Goal: Find specific page/section: Find specific page/section

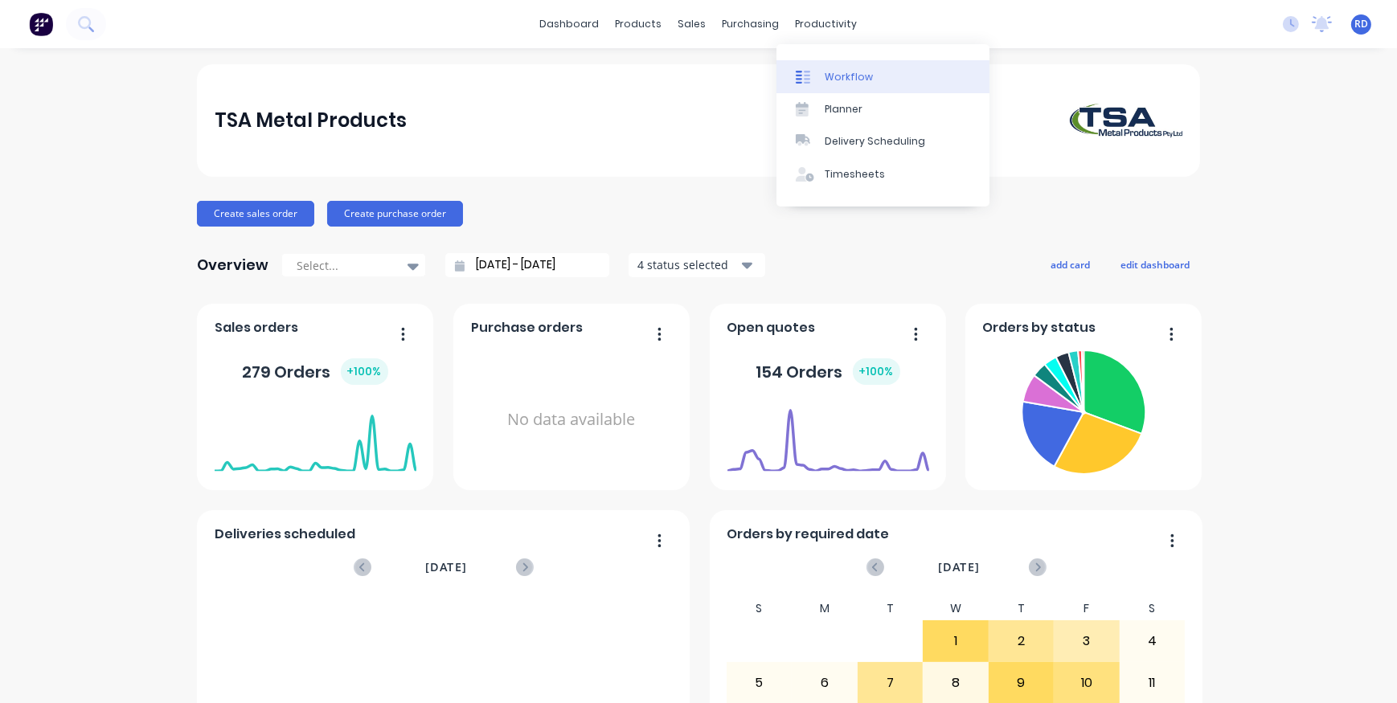
click at [842, 73] on div "Workflow" at bounding box center [848, 77] width 48 height 14
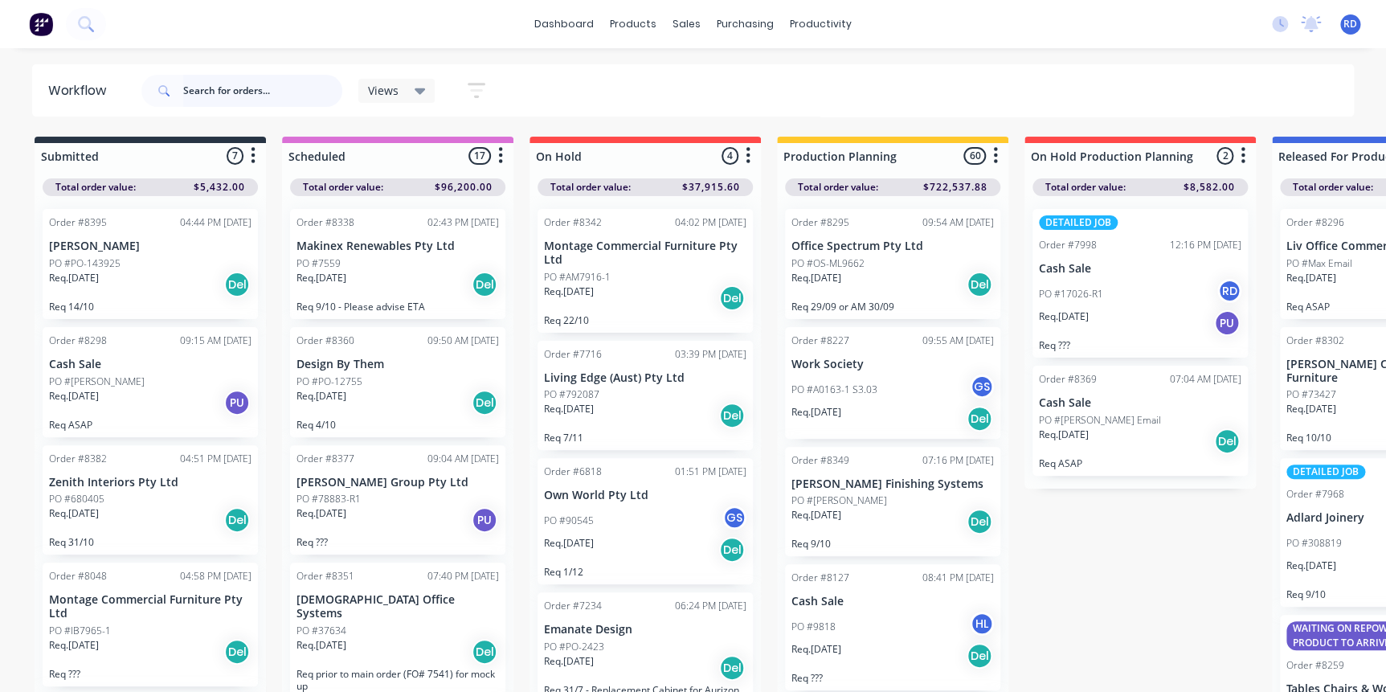
click at [265, 97] on input "text" at bounding box center [262, 91] width 159 height 32
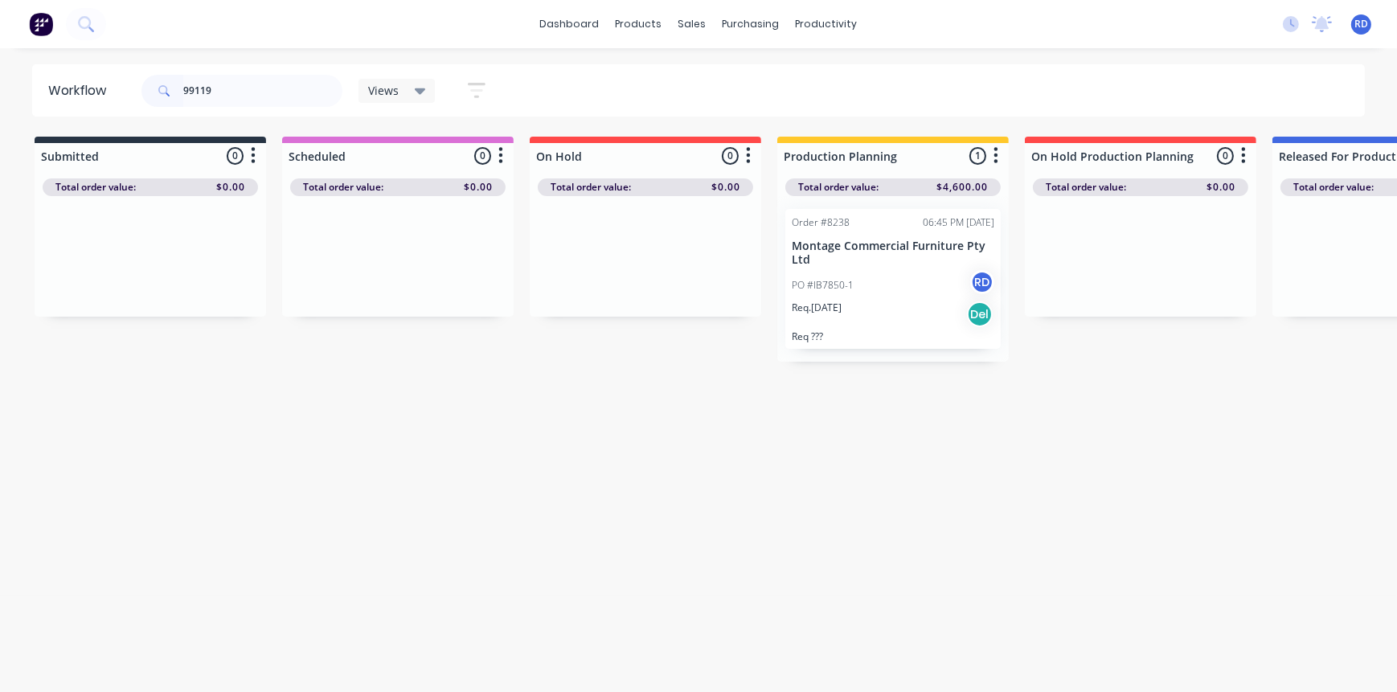
click at [868, 260] on p "Montage Commercial Furniture Pty Ltd" at bounding box center [893, 252] width 203 height 27
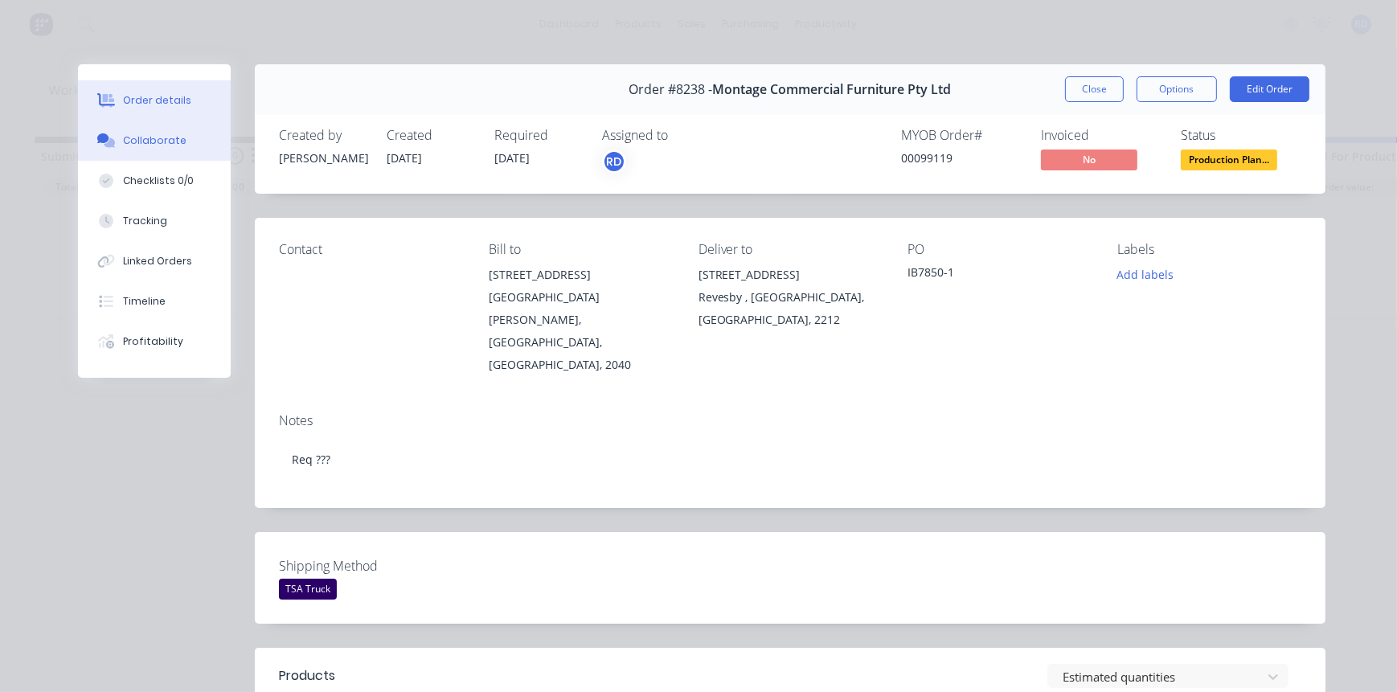
click at [137, 136] on div "Collaborate" at bounding box center [154, 140] width 63 height 14
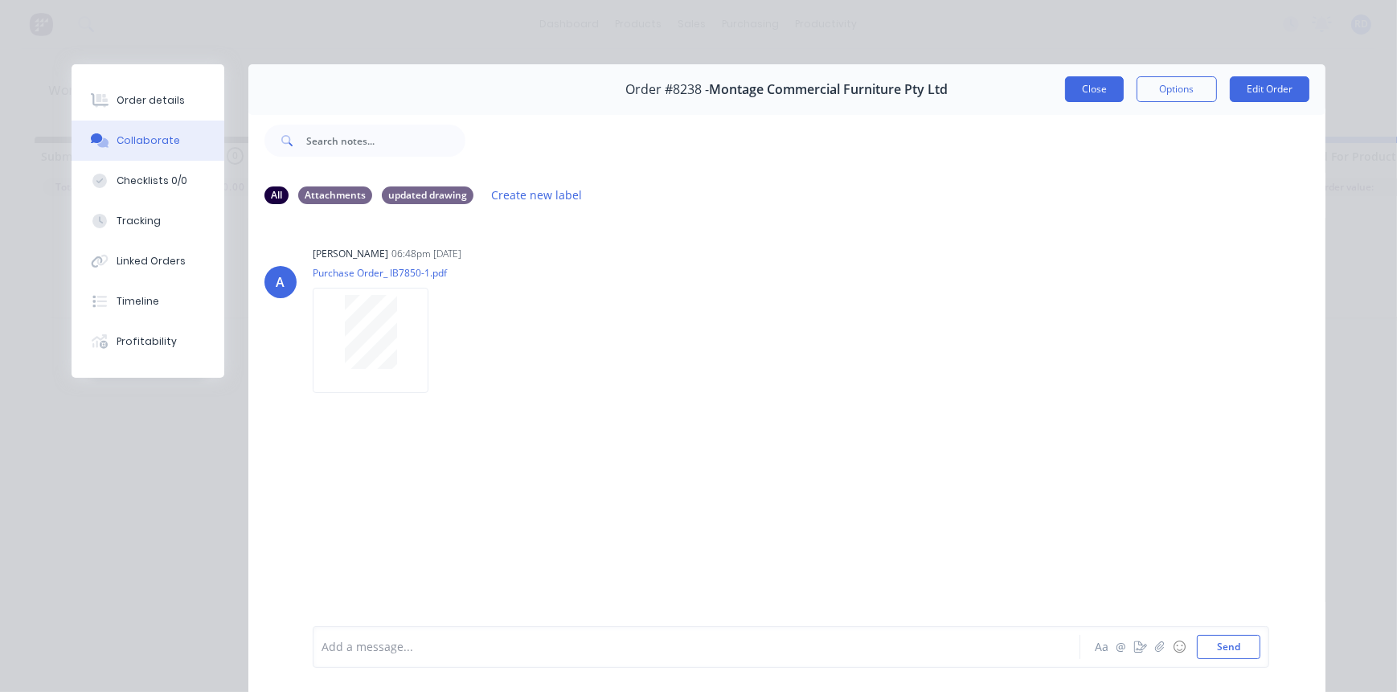
click at [1080, 92] on button "Close" at bounding box center [1094, 89] width 59 height 26
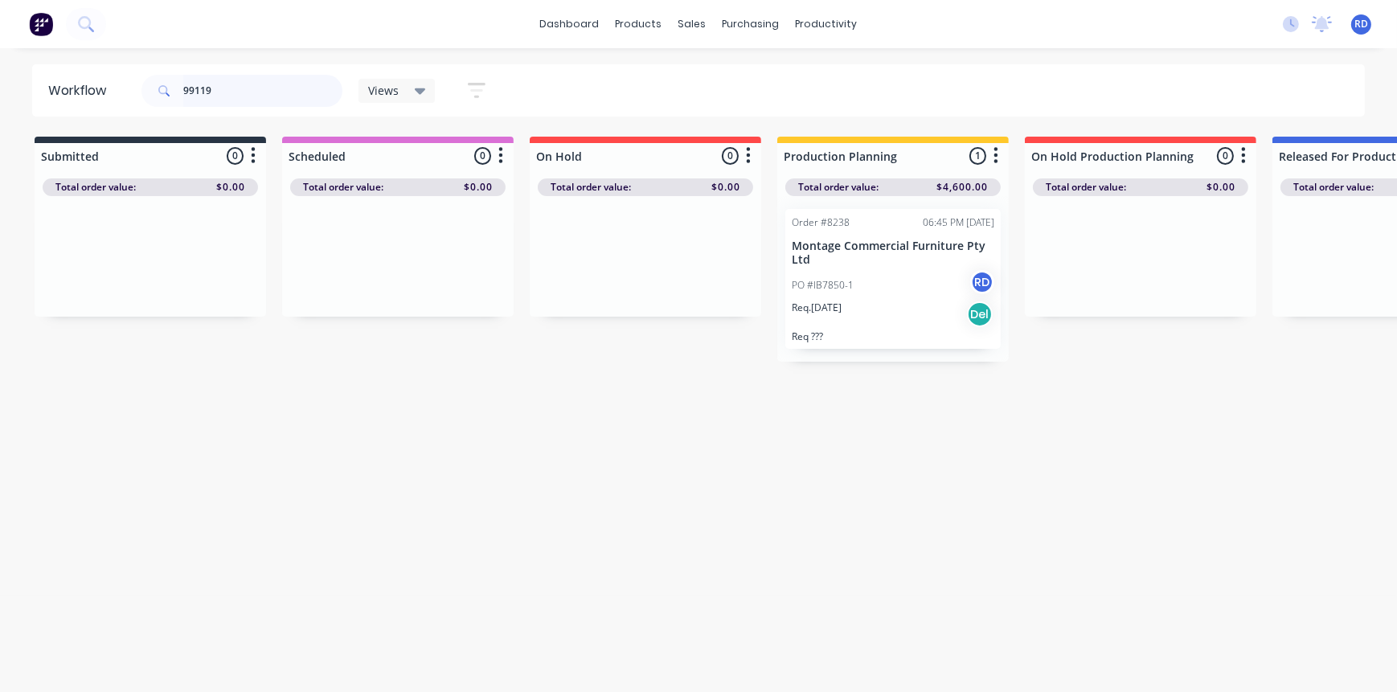
drag, startPoint x: 197, startPoint y: 91, endPoint x: 239, endPoint y: 94, distance: 41.9
click at [241, 92] on input "99119" at bounding box center [262, 91] width 159 height 32
type input "99124"
click at [813, 287] on p "PO #IB7850-1" at bounding box center [823, 285] width 62 height 14
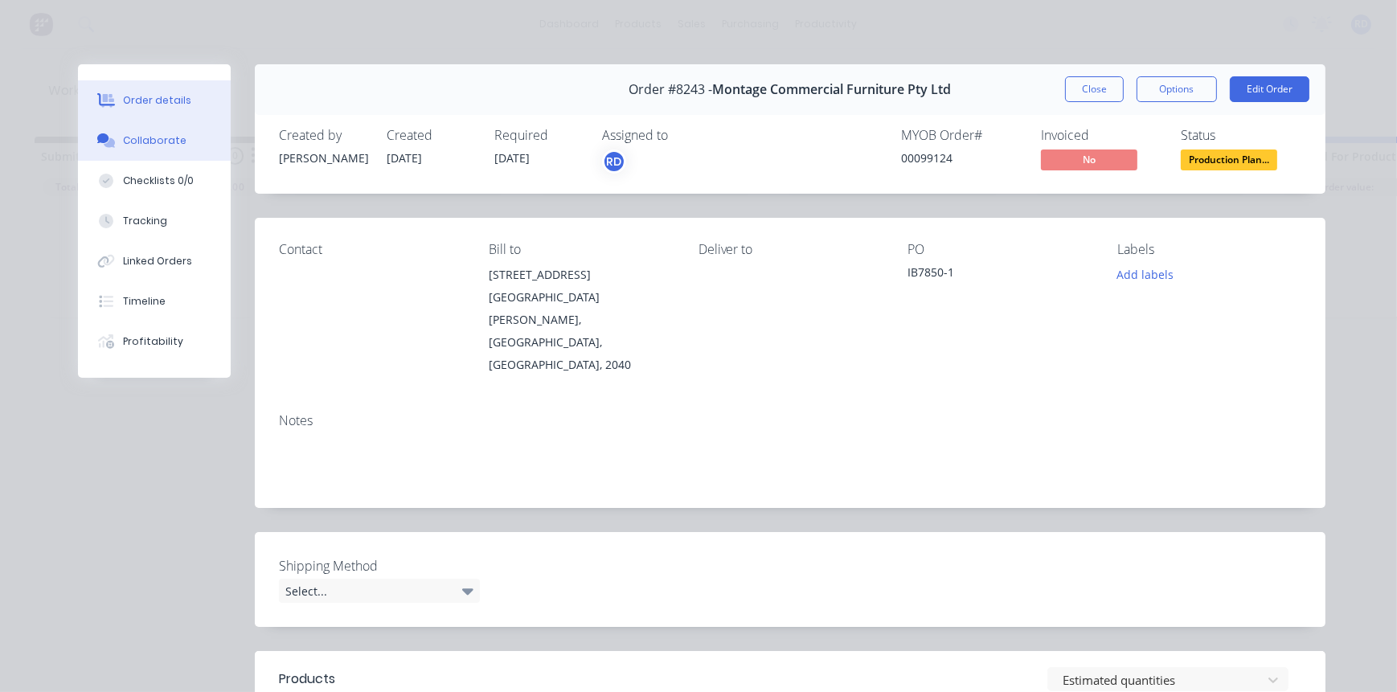
click at [144, 151] on button "Collaborate" at bounding box center [154, 141] width 153 height 40
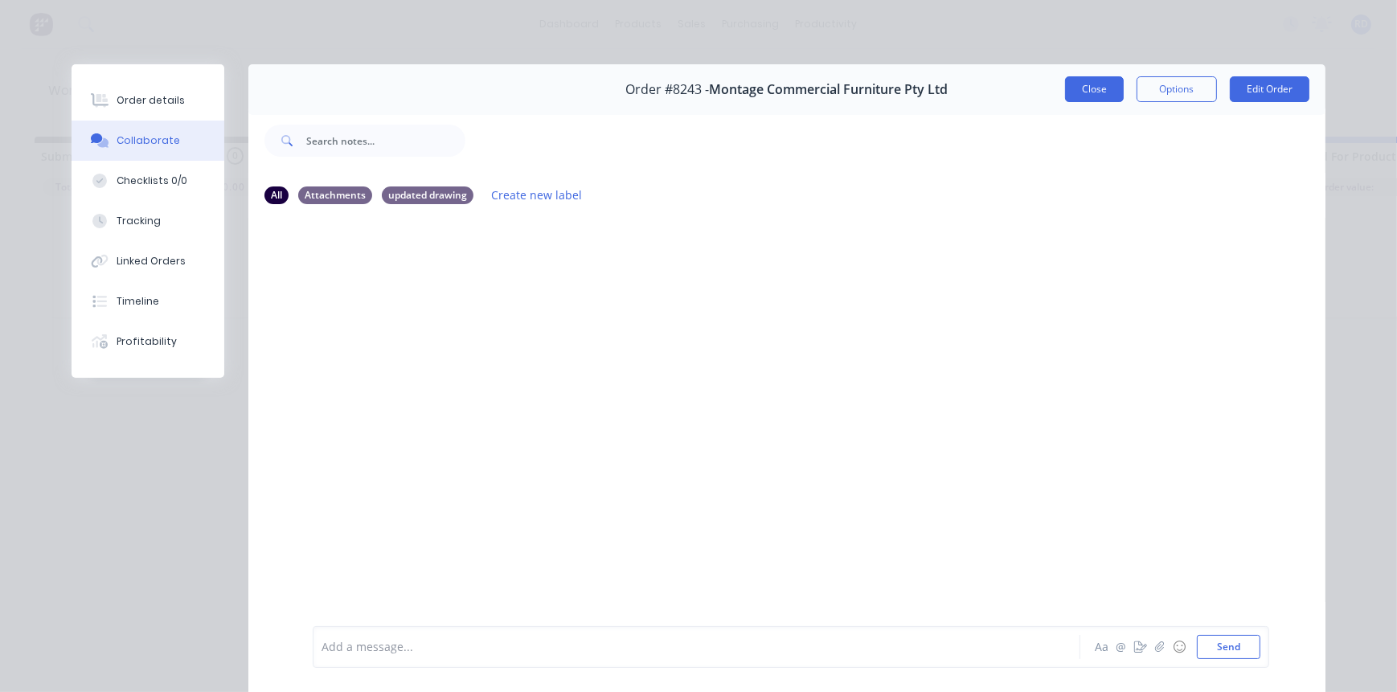
click at [1094, 93] on button "Close" at bounding box center [1094, 89] width 59 height 26
